Goal: Task Accomplishment & Management: Use online tool/utility

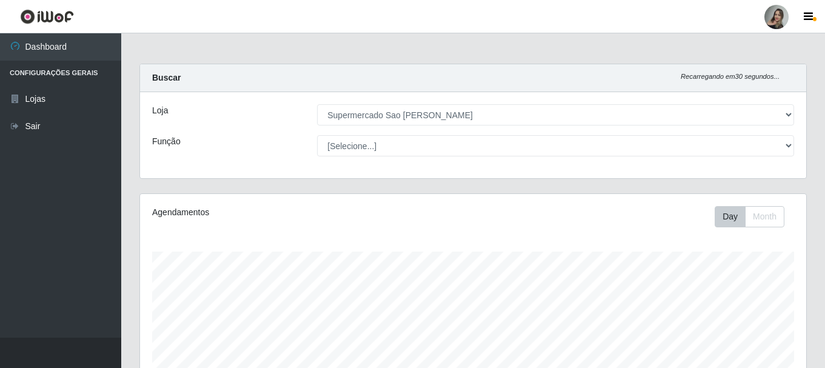
select select "383"
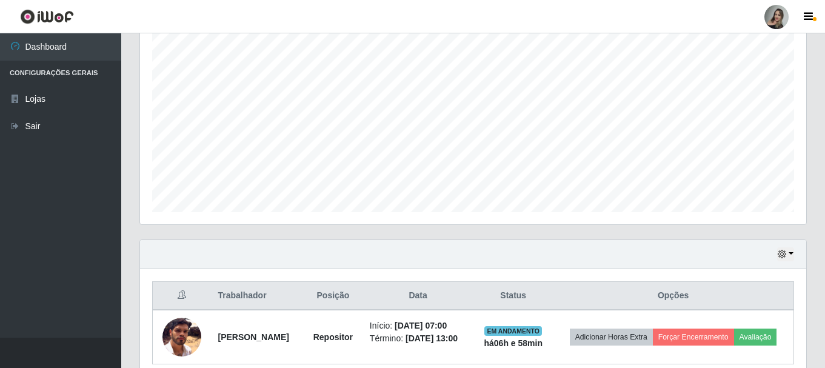
scroll to position [252, 667]
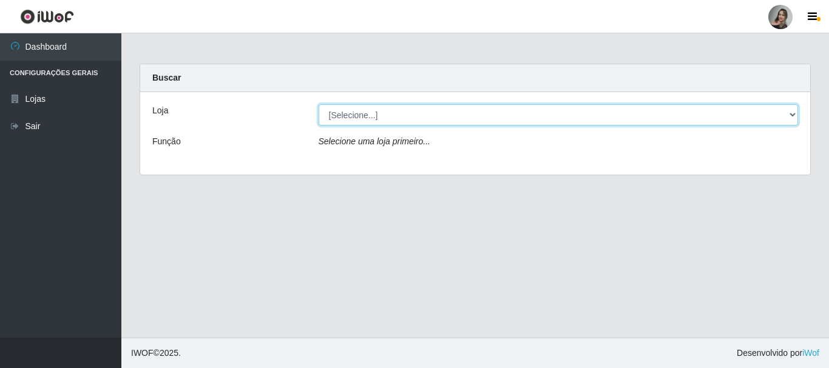
click at [794, 111] on select "[Selecione...] Supermercado Sao Francisco - Amarante" at bounding box center [558, 114] width 480 height 21
select select "383"
click at [318, 104] on select "[Selecione...] Supermercado Sao Francisco - Amarante" at bounding box center [558, 114] width 480 height 21
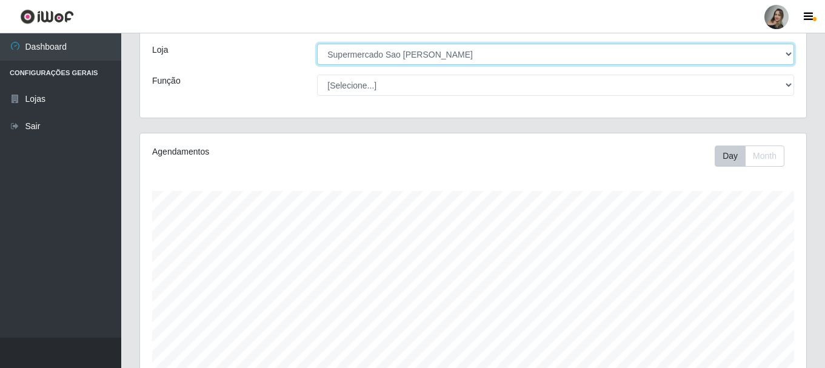
scroll to position [284, 0]
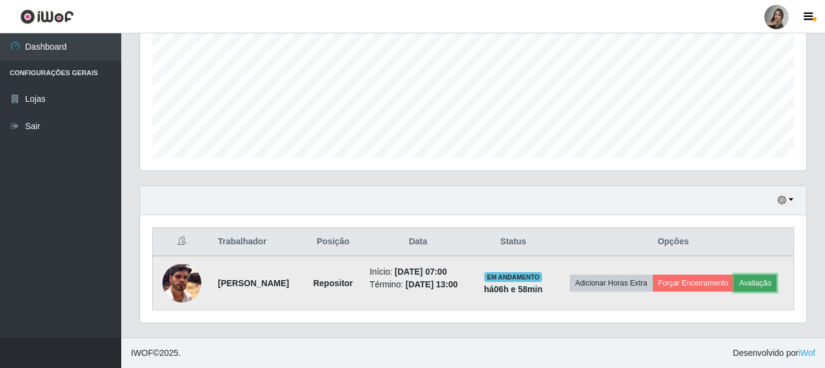
click at [735, 288] on button "Avaliação" at bounding box center [756, 283] width 43 height 17
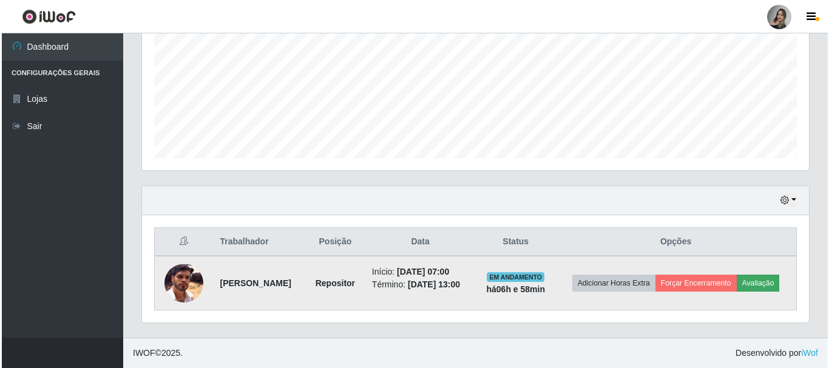
scroll to position [252, 661]
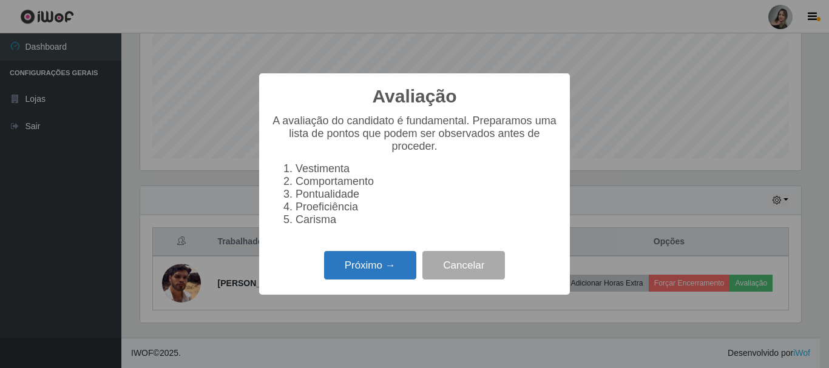
drag, startPoint x: 398, startPoint y: 263, endPoint x: 389, endPoint y: 259, distance: 10.0
click at [389, 259] on button "Próximo →" at bounding box center [370, 265] width 92 height 29
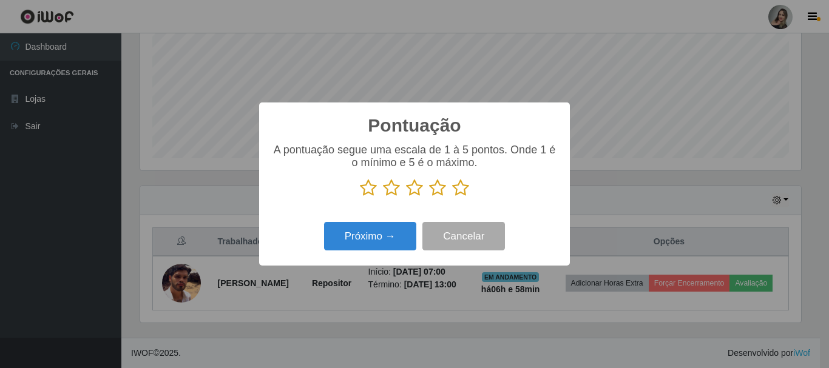
click at [460, 193] on icon at bounding box center [460, 188] width 17 height 18
click at [452, 197] on input "radio" at bounding box center [452, 197] width 0 height 0
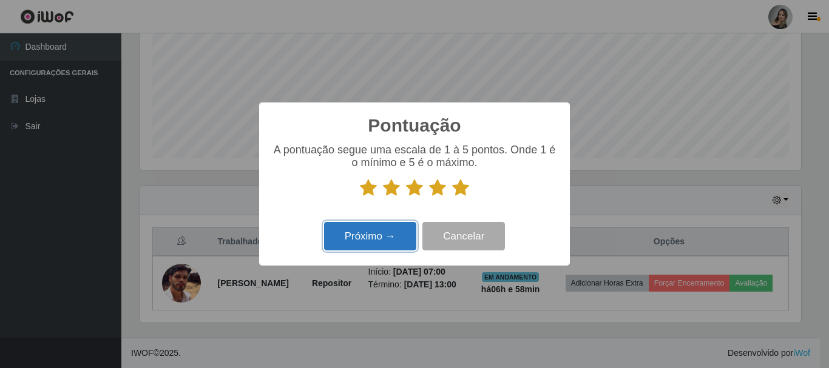
click at [402, 241] on button "Próximo →" at bounding box center [370, 236] width 92 height 29
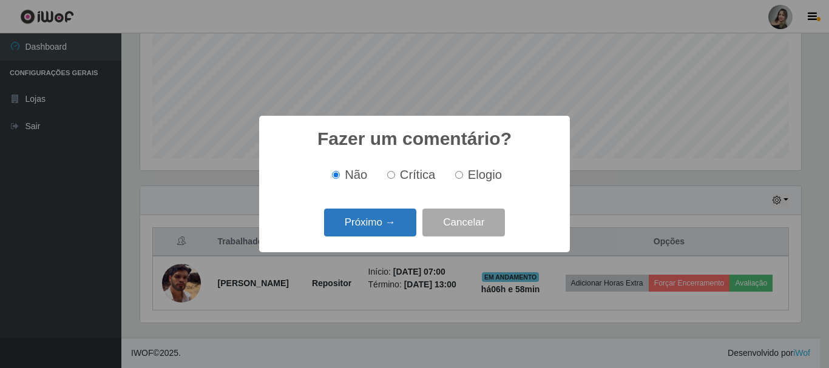
click at [398, 229] on button "Próximo →" at bounding box center [370, 223] width 92 height 29
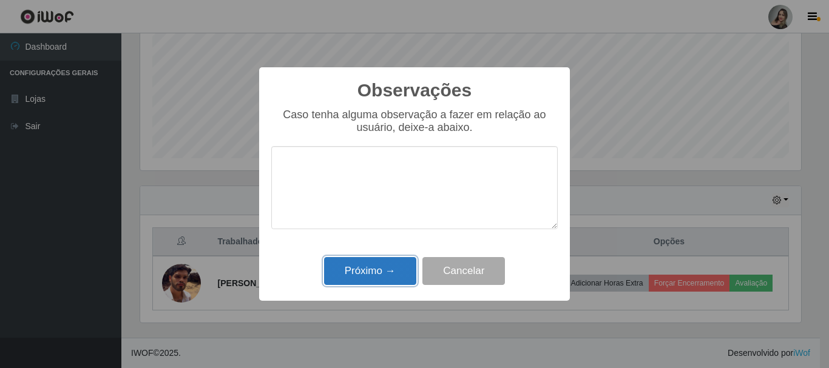
click at [358, 273] on button "Próximo →" at bounding box center [370, 271] width 92 height 29
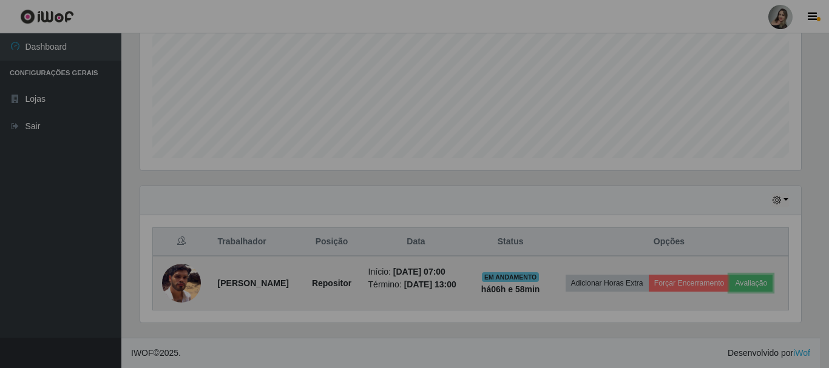
scroll to position [252, 667]
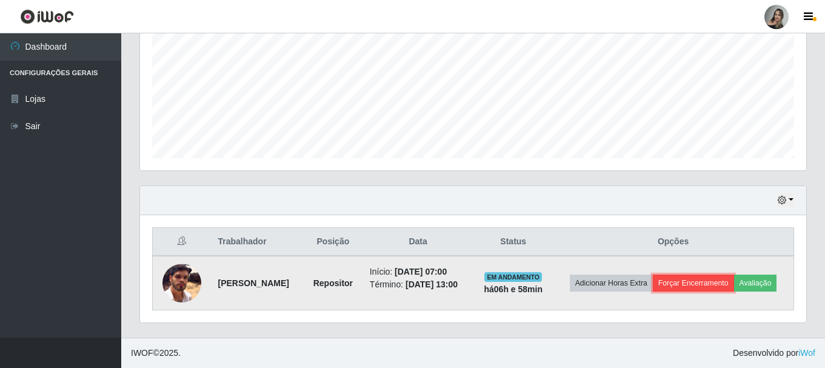
click at [727, 275] on button "Forçar Encerramento" at bounding box center [693, 283] width 81 height 17
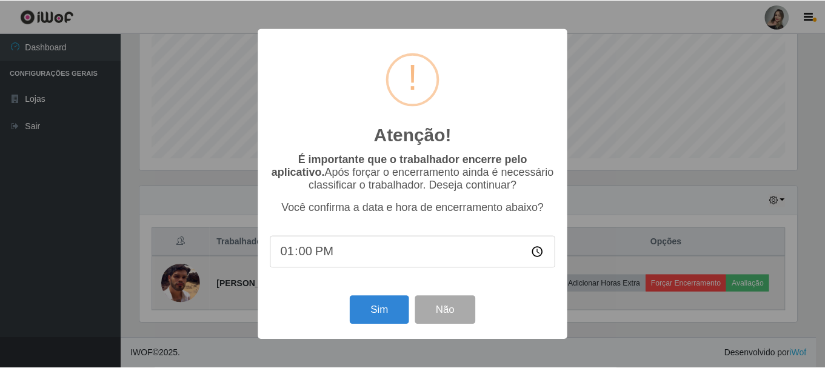
scroll to position [252, 661]
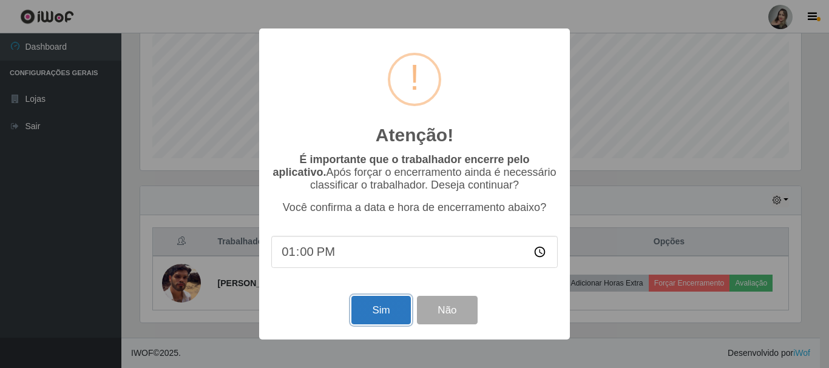
click at [380, 313] on button "Sim" at bounding box center [380, 310] width 59 height 29
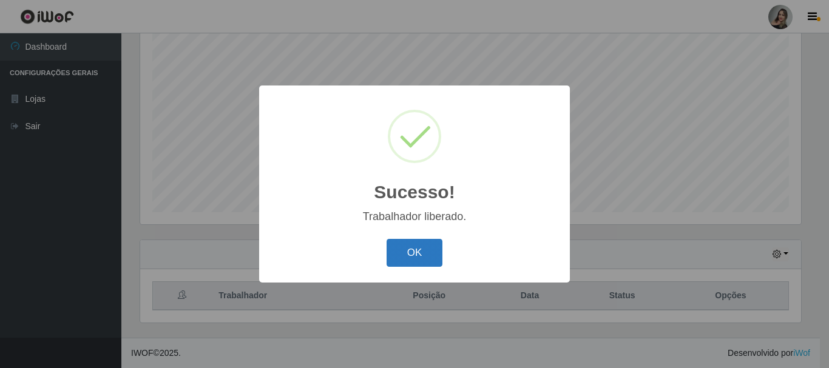
click at [408, 257] on button "OK" at bounding box center [414, 253] width 56 height 29
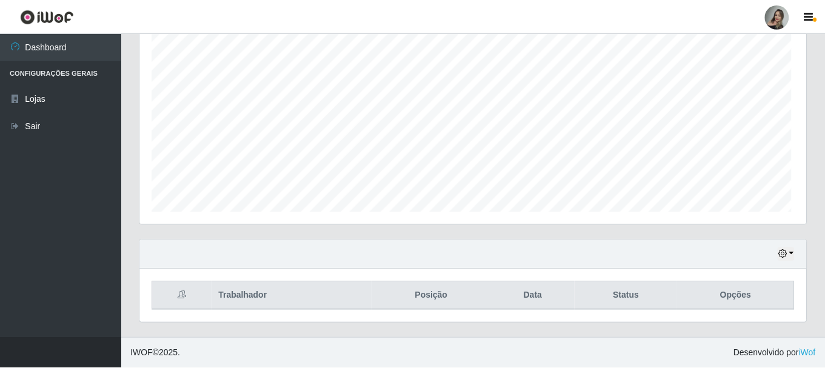
scroll to position [252, 667]
